Goal: Communication & Community: Answer question/provide support

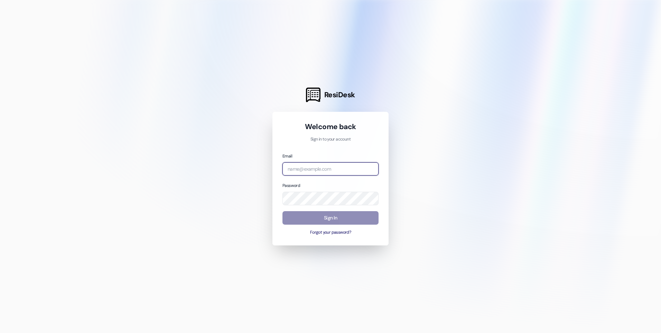
type input "[EMAIL_ADDRESS][DOMAIN_NAME]"
click at [313, 214] on button "Sign In" at bounding box center [331, 217] width 96 height 13
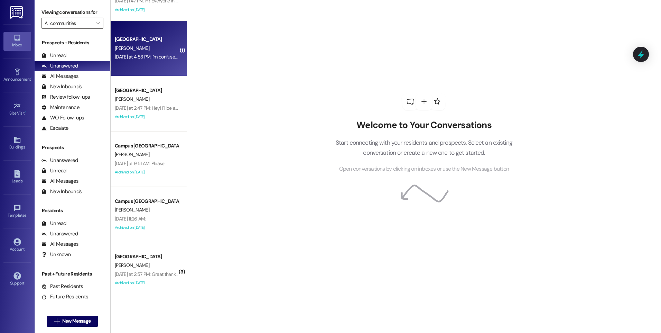
scroll to position [69, 0]
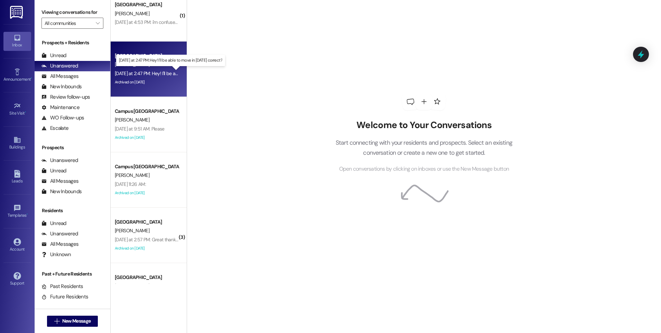
click at [159, 76] on div "[DATE] at 2:47 PM: Hey! I'll be able to move in [DATE] correct? [DATE] at 2:47 …" at bounding box center [175, 73] width 120 height 6
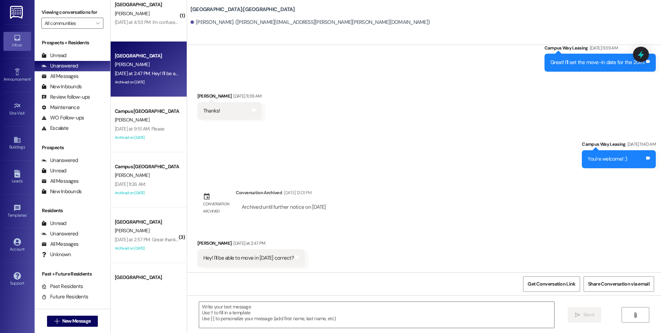
scroll to position [1315, 0]
drag, startPoint x: 213, startPoint y: 260, endPoint x: 330, endPoint y: 255, distance: 117.0
click at [330, 255] on div "Received via SMS [PERSON_NAME] [DATE] at 2:47 PM Hey! I'll be able to move in […" at bounding box center [424, 247] width 474 height 48
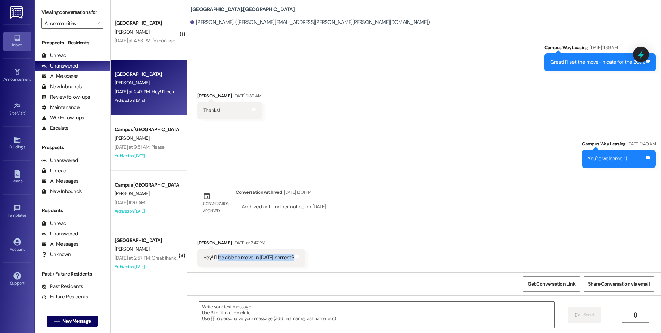
scroll to position [35, 0]
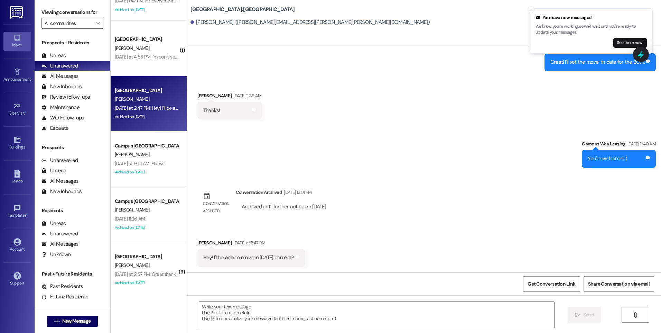
click at [59, 327] on div " New Message" at bounding box center [72, 320] width 51 height 17
click at [63, 320] on span "New Message" at bounding box center [76, 320] width 28 height 7
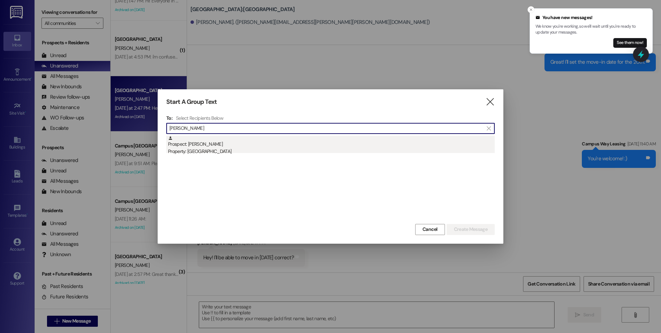
type input "[PERSON_NAME]"
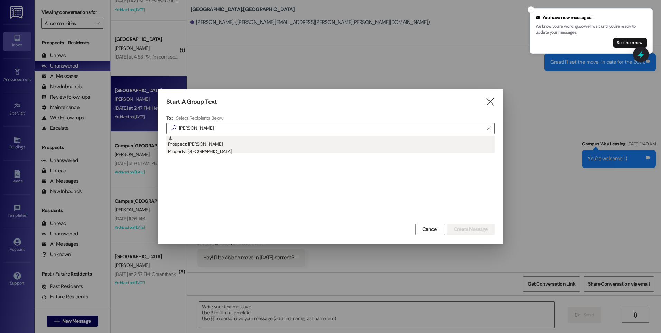
click at [188, 149] on div "Property: [GEOGRAPHIC_DATA]" at bounding box center [331, 151] width 327 height 7
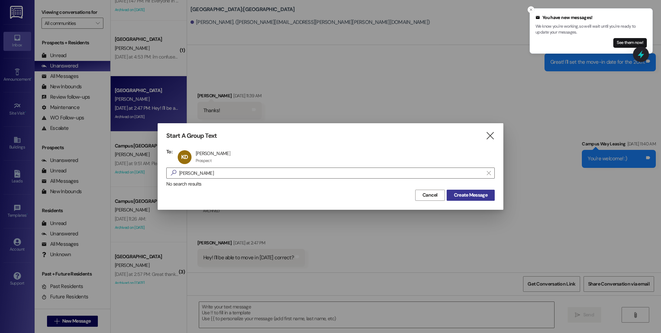
click at [469, 197] on span "Create Message" at bounding box center [471, 194] width 34 height 7
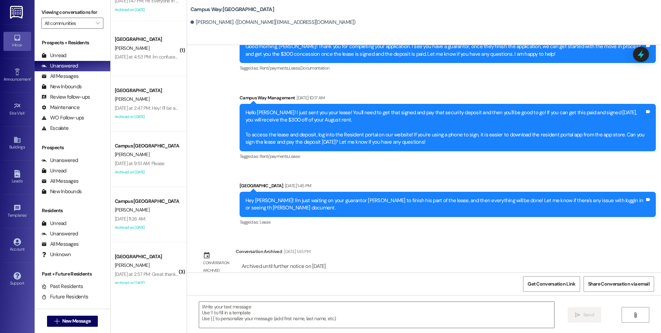
scroll to position [130, 0]
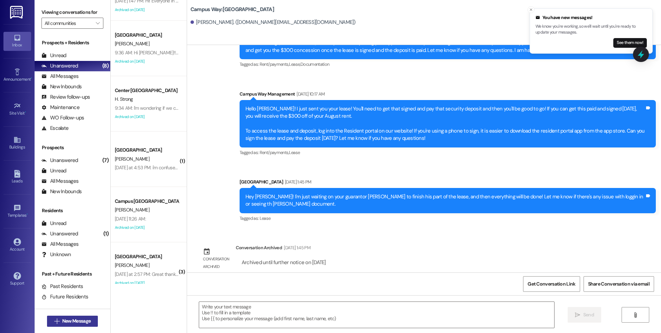
click at [84, 324] on span "New Message" at bounding box center [76, 320] width 28 height 7
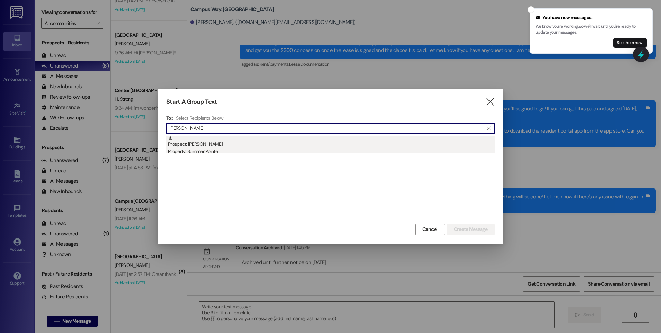
type input "[PERSON_NAME]"
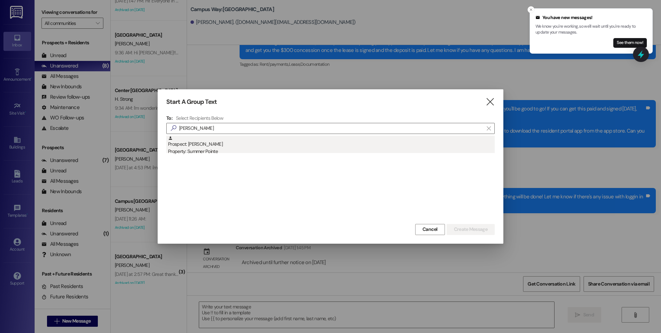
click at [207, 143] on div "Prospect: [PERSON_NAME] Property: Summer Pointe" at bounding box center [331, 146] width 327 height 20
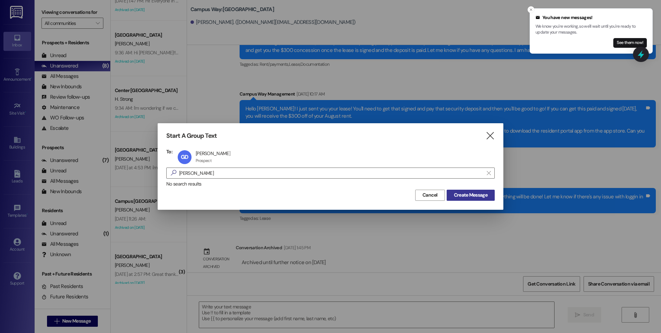
click at [484, 196] on span "Create Message" at bounding box center [471, 194] width 34 height 7
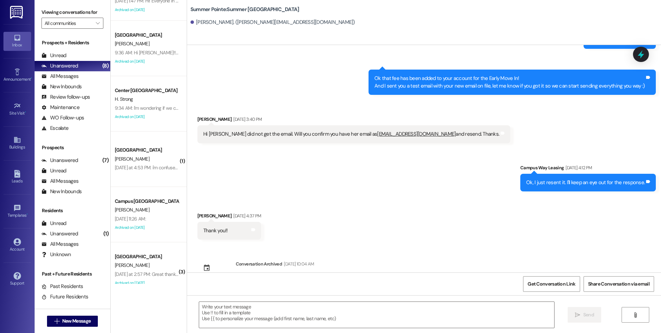
scroll to position [703, 0]
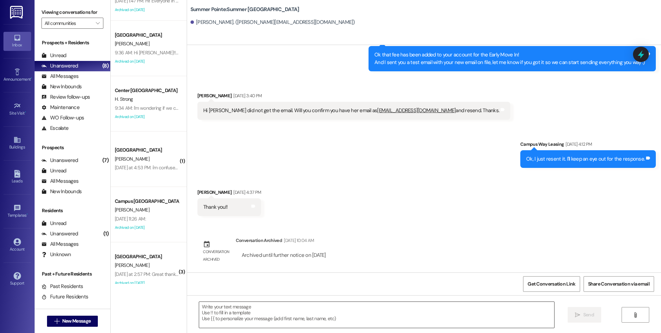
click at [295, 318] on textarea at bounding box center [376, 315] width 355 height 26
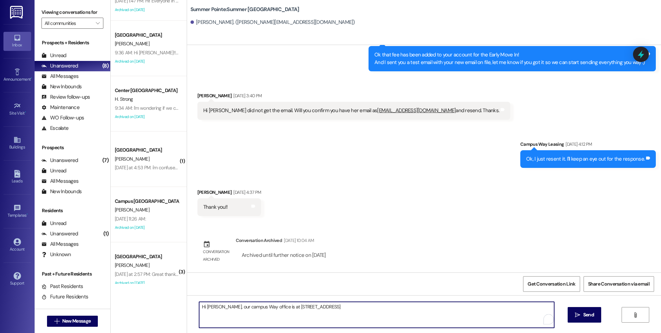
click at [235, 306] on textarea "Hi [PERSON_NAME], our campus Way office is at [STREET_ADDRESS]" at bounding box center [376, 315] width 355 height 26
click at [366, 307] on textarea "Hi [PERSON_NAME], our Campus Way office is at [STREET_ADDRESS]" at bounding box center [376, 315] width 355 height 26
type textarea "Hi [PERSON_NAME], our Campus Way office is at [STREET_ADDRESS]- We are located …"
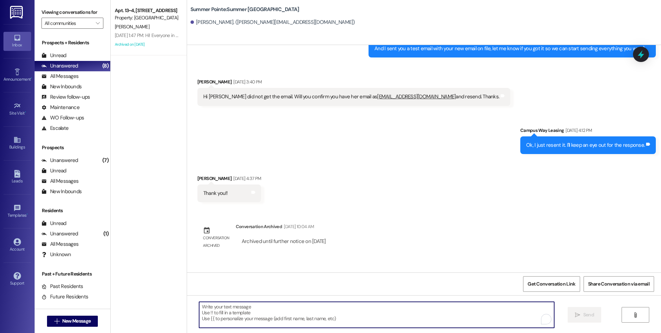
scroll to position [752, 0]
